Goal: Task Accomplishment & Management: Manage account settings

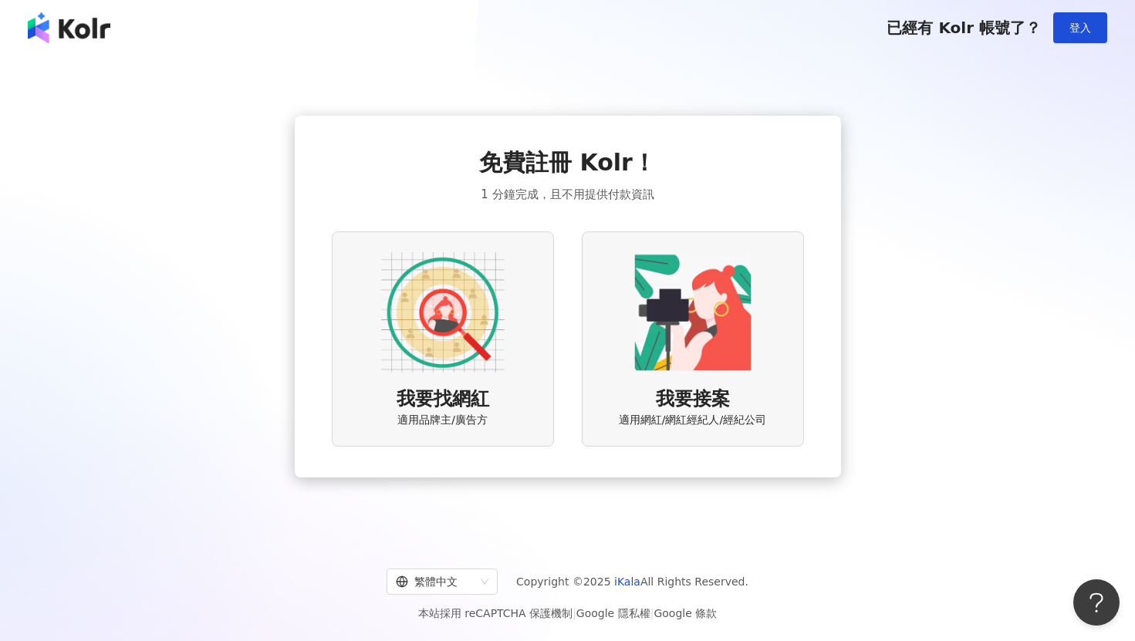
click at [445, 285] on img at bounding box center [442, 312] width 123 height 123
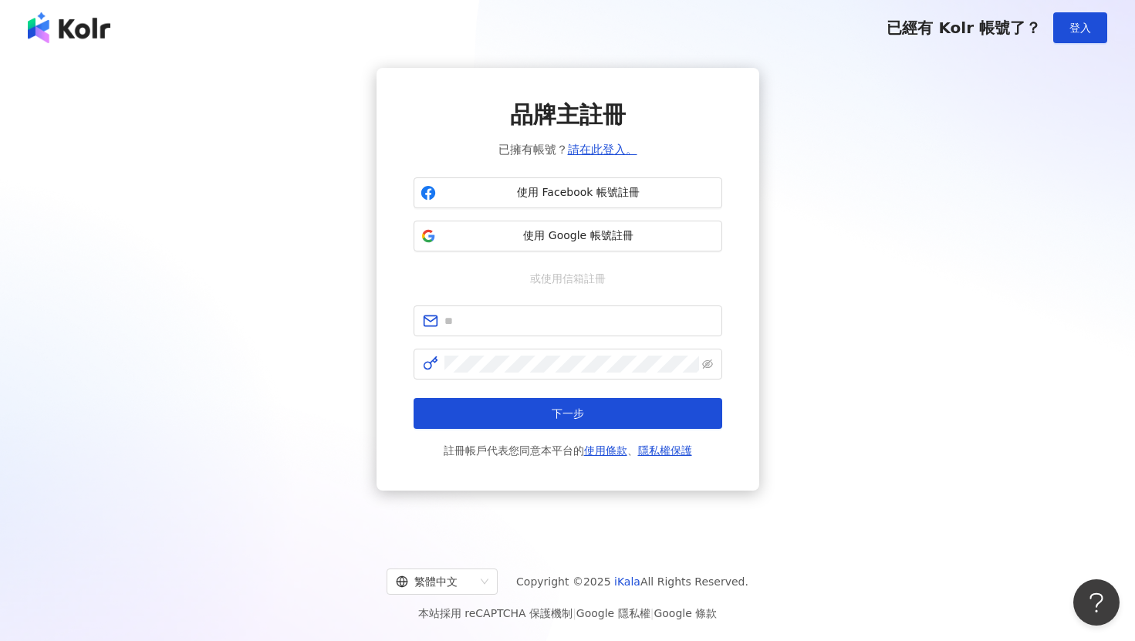
scroll to position [71, 0]
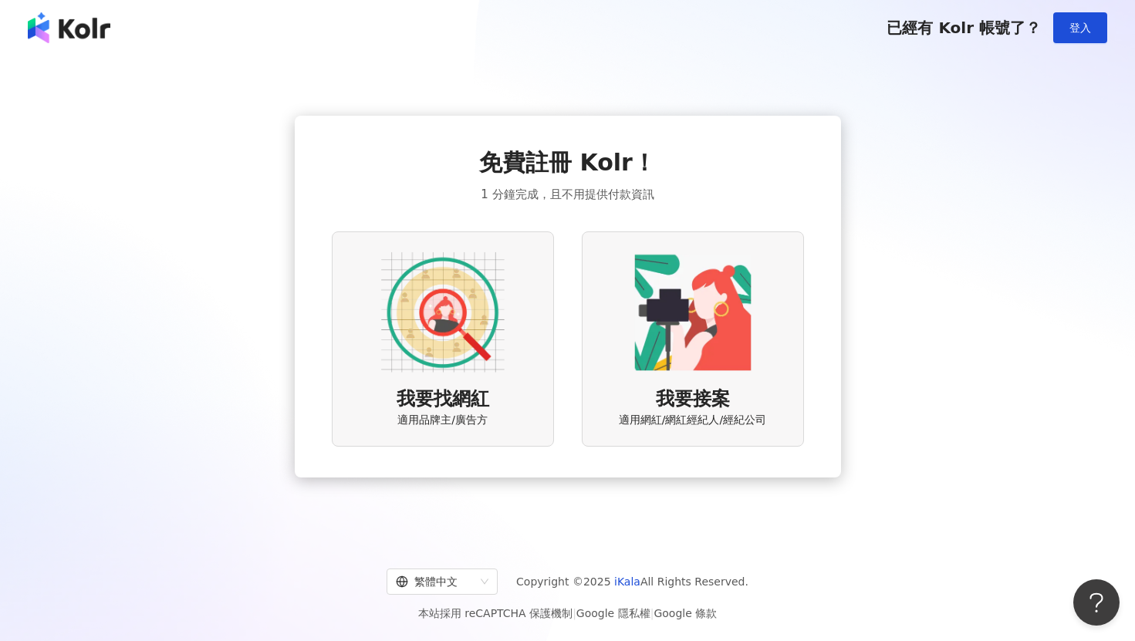
click at [74, 35] on img at bounding box center [69, 27] width 83 height 31
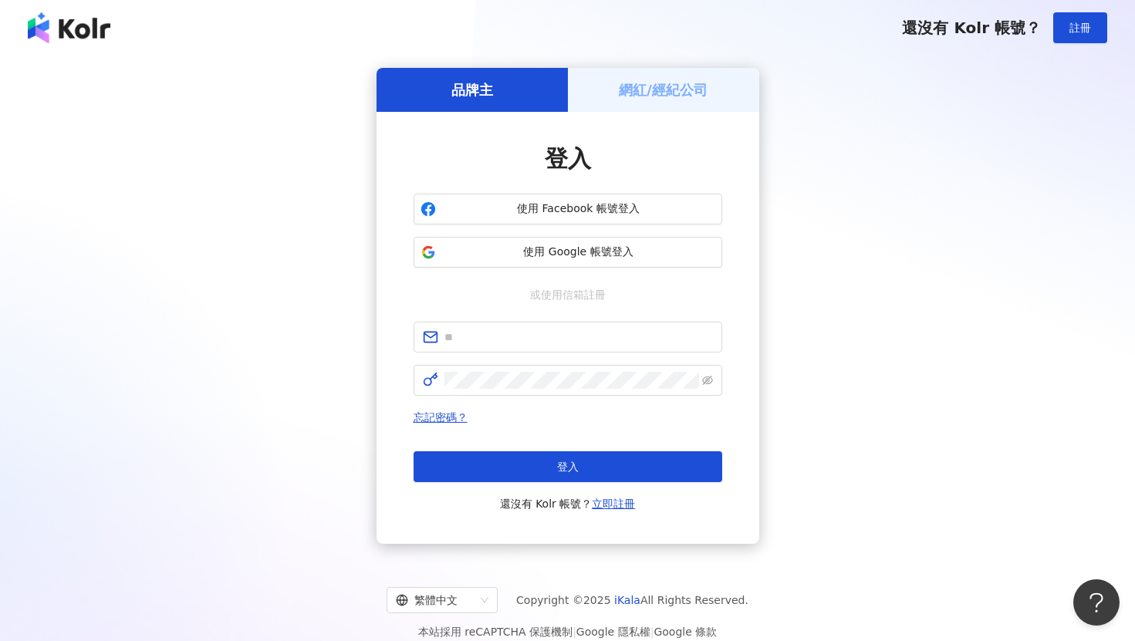
click at [654, 80] on h5 "網紅/經紀公司" at bounding box center [663, 89] width 89 height 19
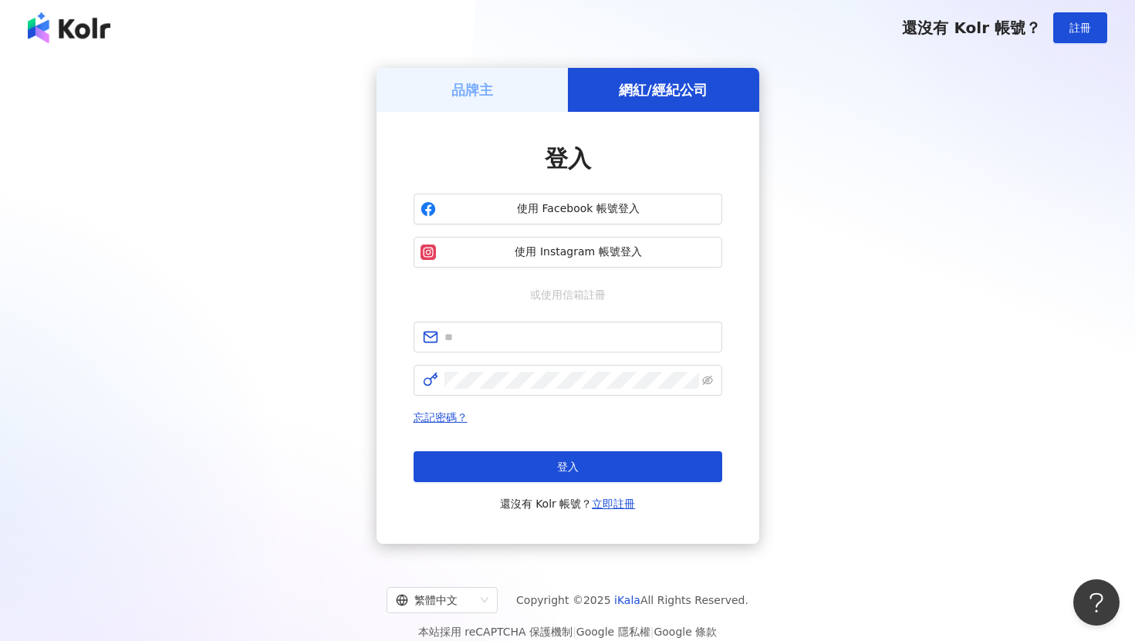
click at [501, 84] on div "品牌主" at bounding box center [471, 90] width 191 height 44
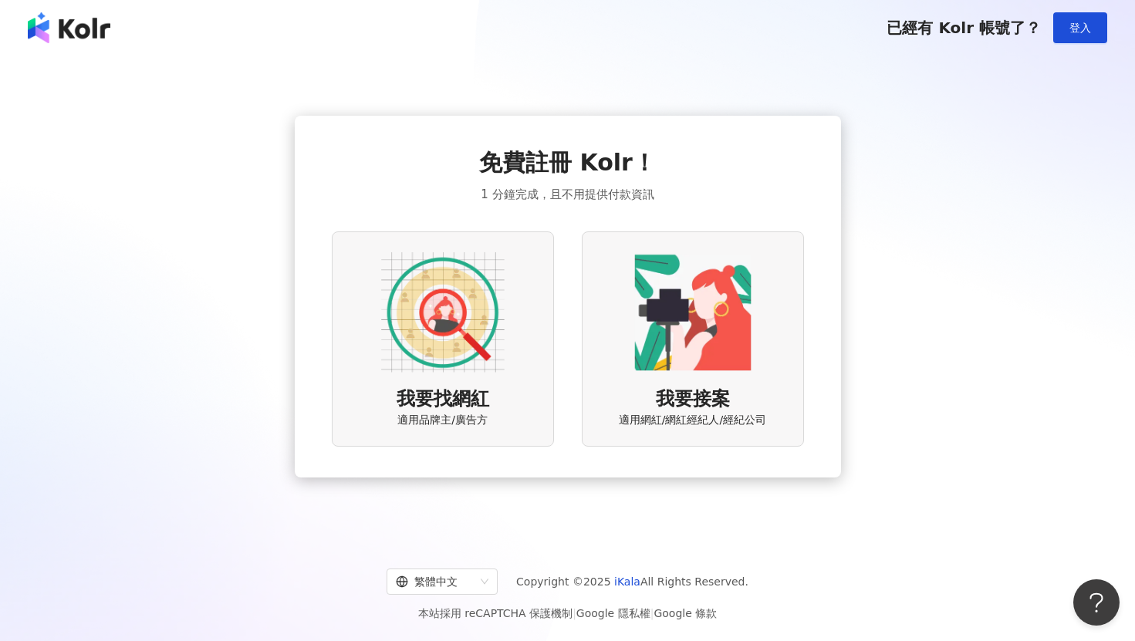
click at [71, 3] on div "已經有 Kolr 帳號了？ 登入" at bounding box center [567, 28] width 1135 height 56
click at [68, 19] on img at bounding box center [69, 27] width 83 height 31
